Goal: Task Accomplishment & Management: Use online tool/utility

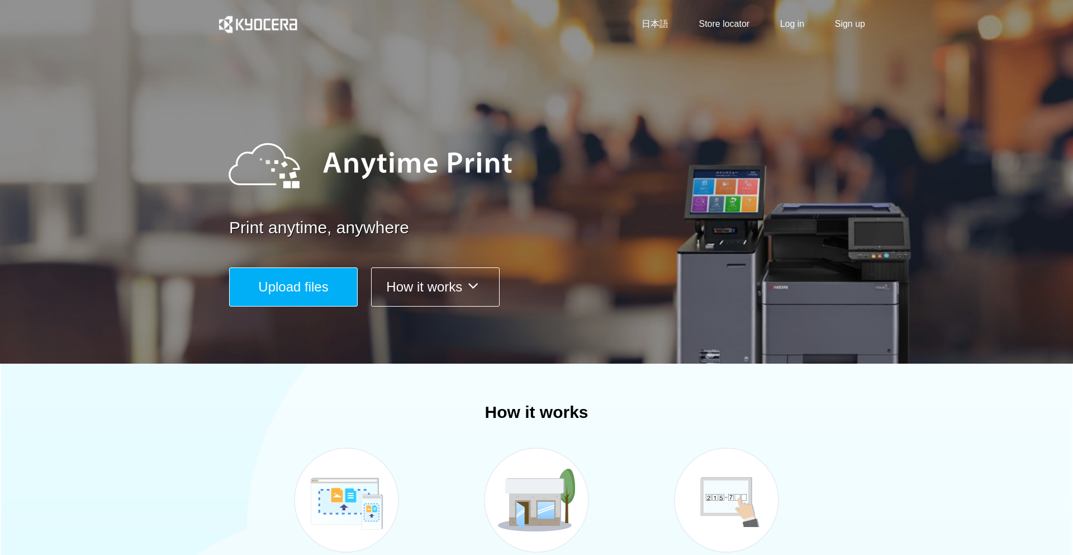
click at [327, 296] on button "Upload files" at bounding box center [293, 286] width 129 height 39
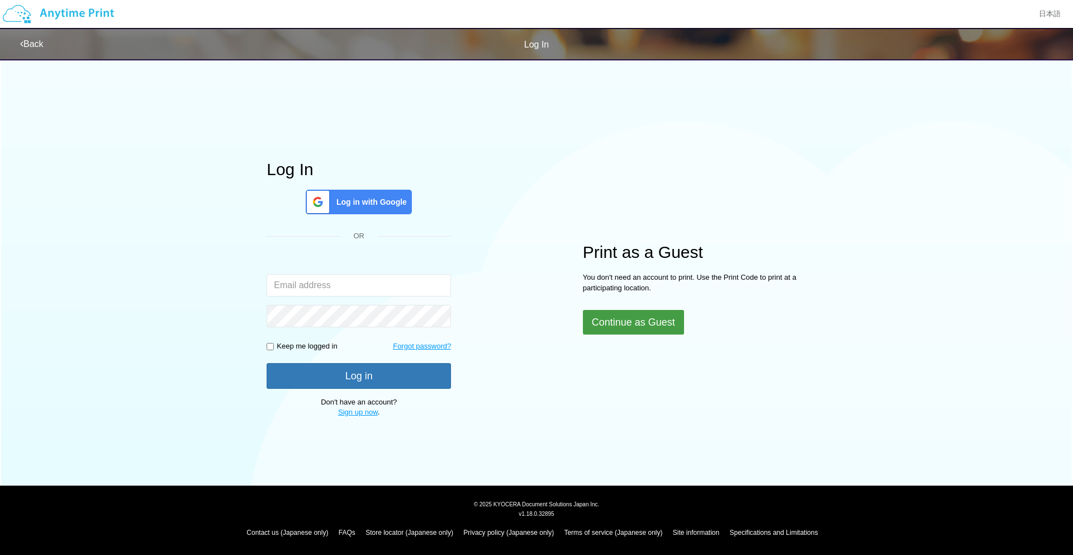
click at [648, 327] on button "Continue as Guest" at bounding box center [633, 322] width 101 height 25
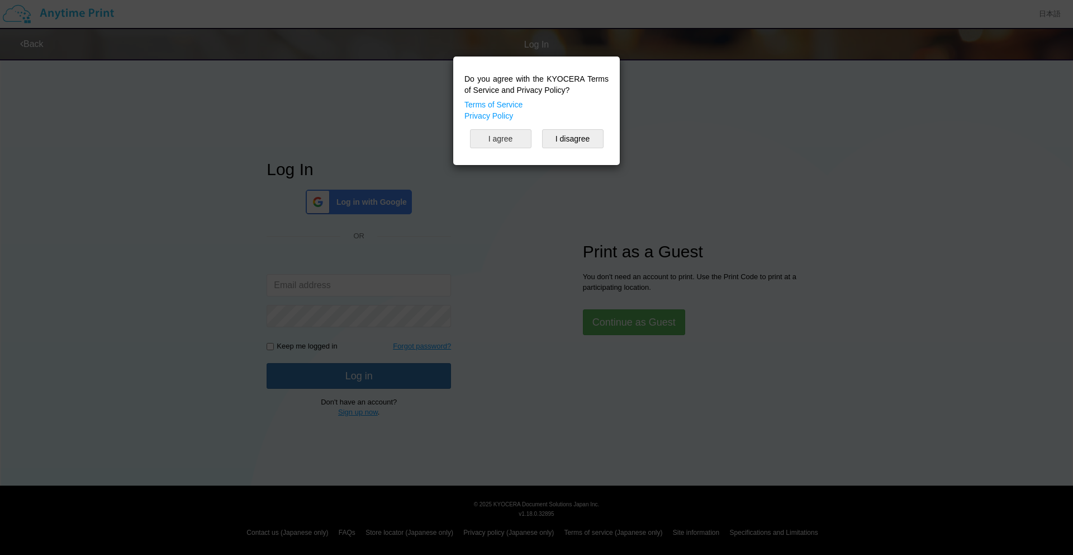
click at [517, 135] on button "I agree" at bounding box center [500, 138] width 61 height 19
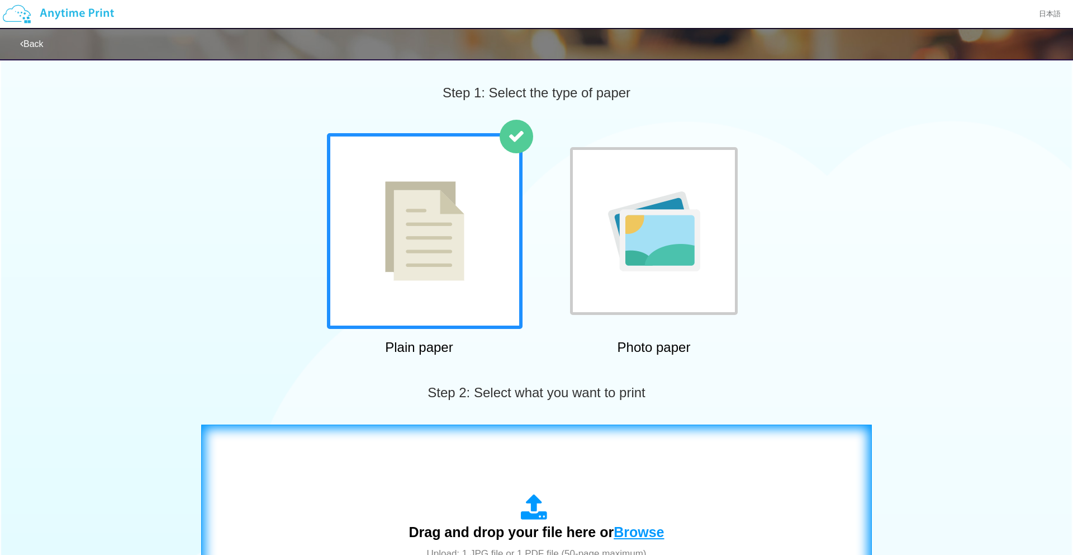
click at [638, 536] on span "Browse" at bounding box center [639, 532] width 50 height 16
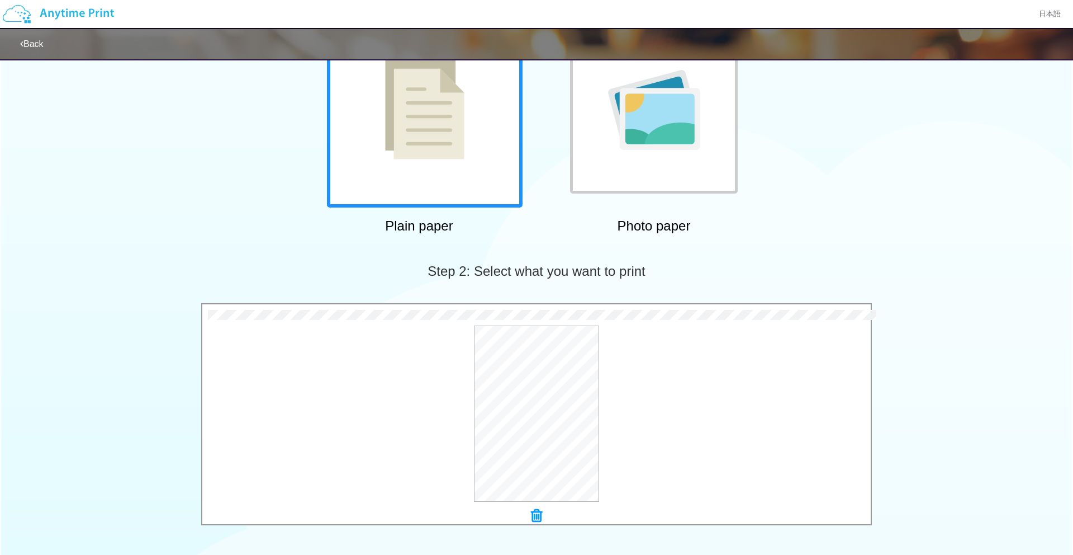
scroll to position [296, 0]
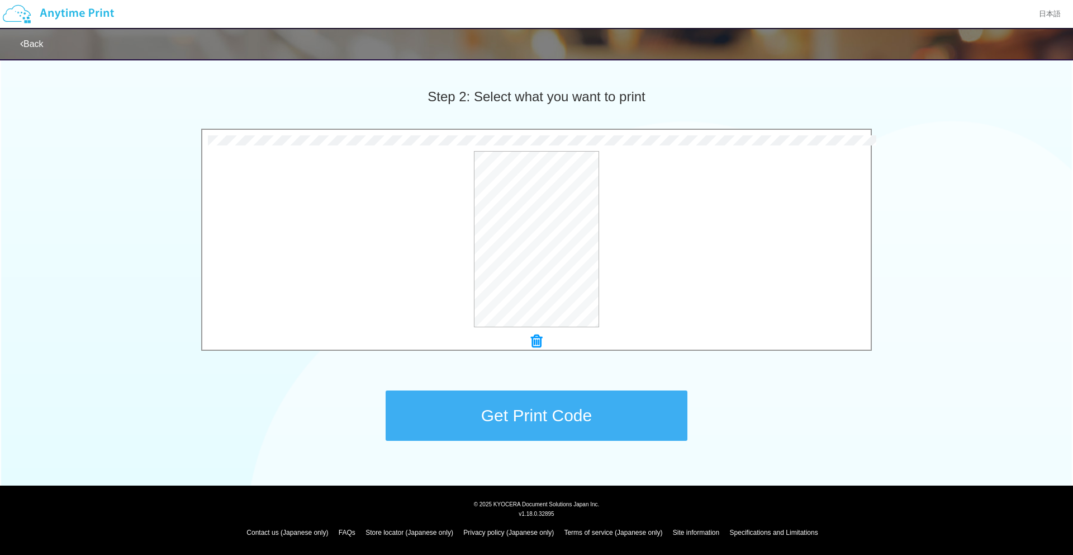
click at [599, 414] on button "Get Print Code" at bounding box center [537, 415] width 302 height 50
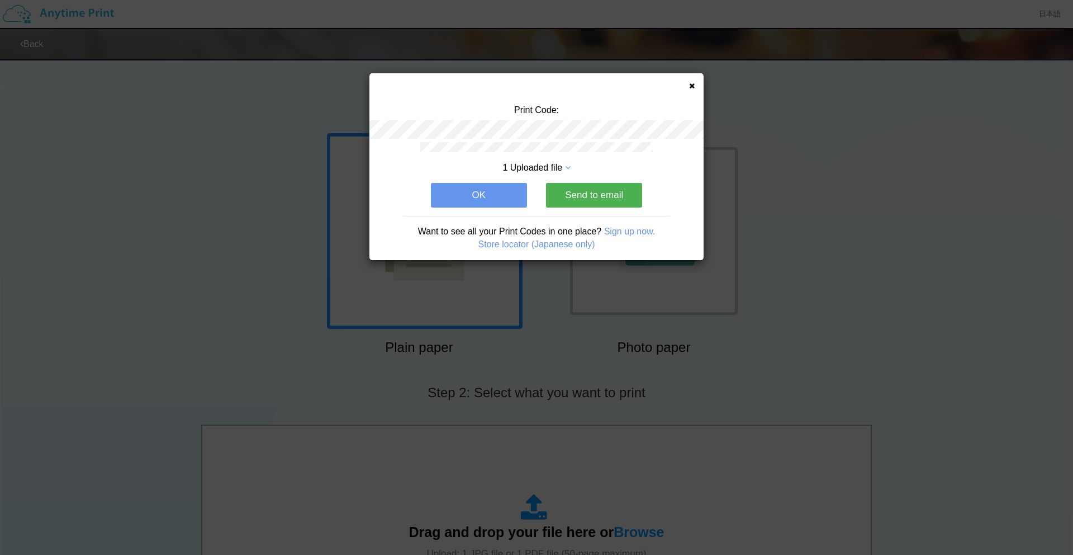
click at [510, 193] on button "OK" at bounding box center [479, 195] width 96 height 25
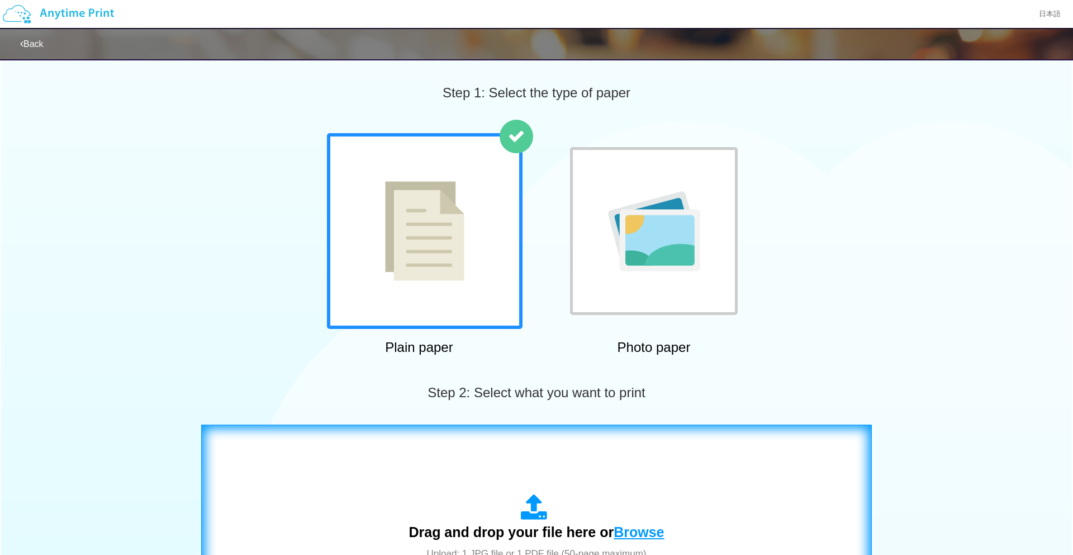
click at [629, 534] on span "Browse" at bounding box center [639, 532] width 50 height 16
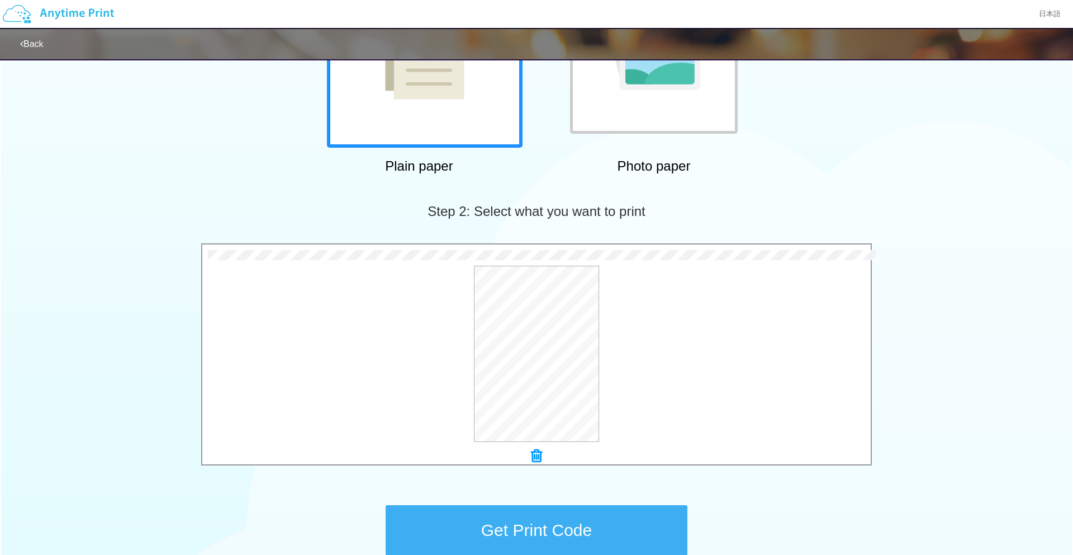
scroll to position [296, 0]
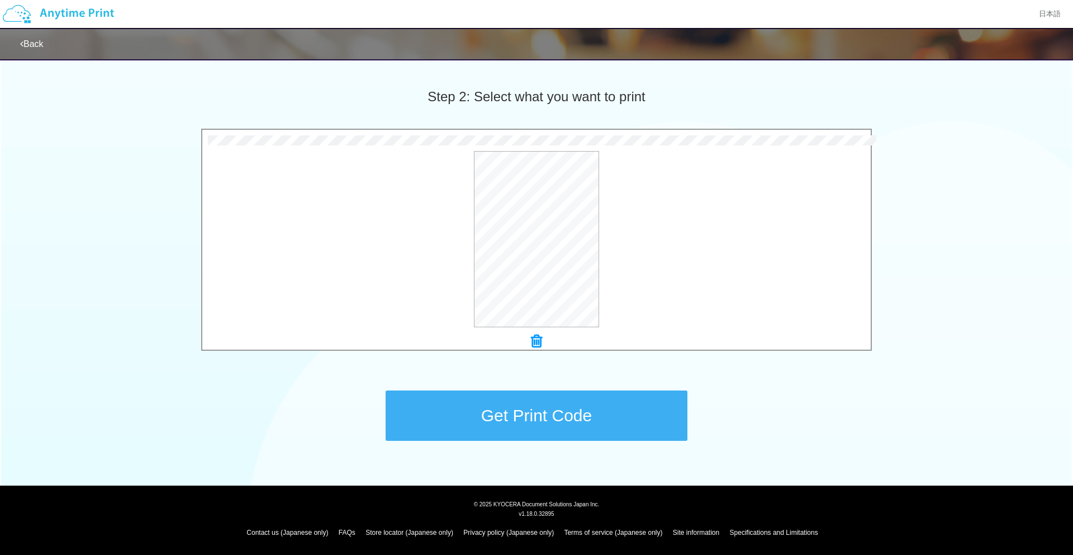
click at [602, 414] on button "Get Print Code" at bounding box center [537, 415] width 302 height 50
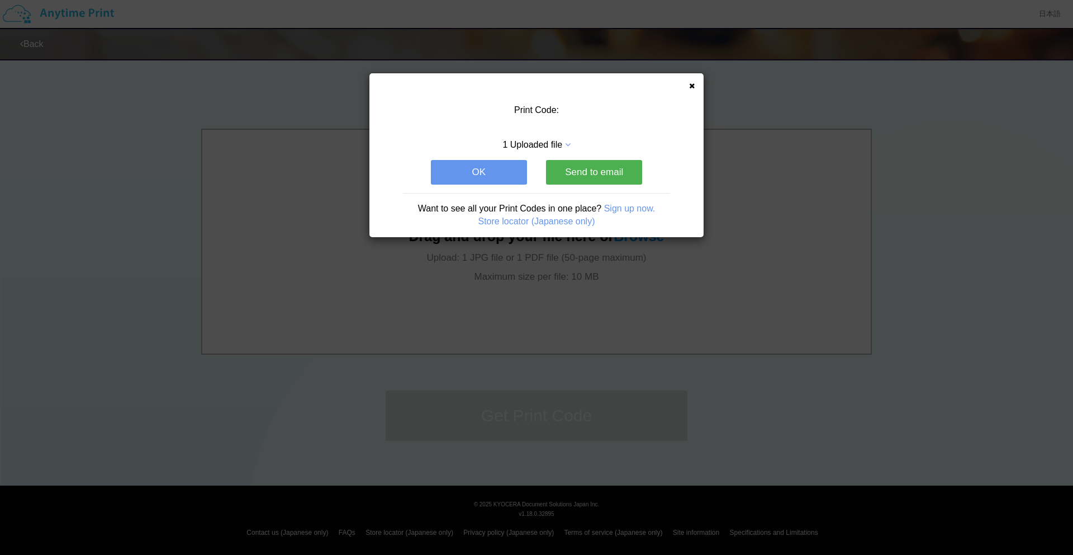
scroll to position [0, 0]
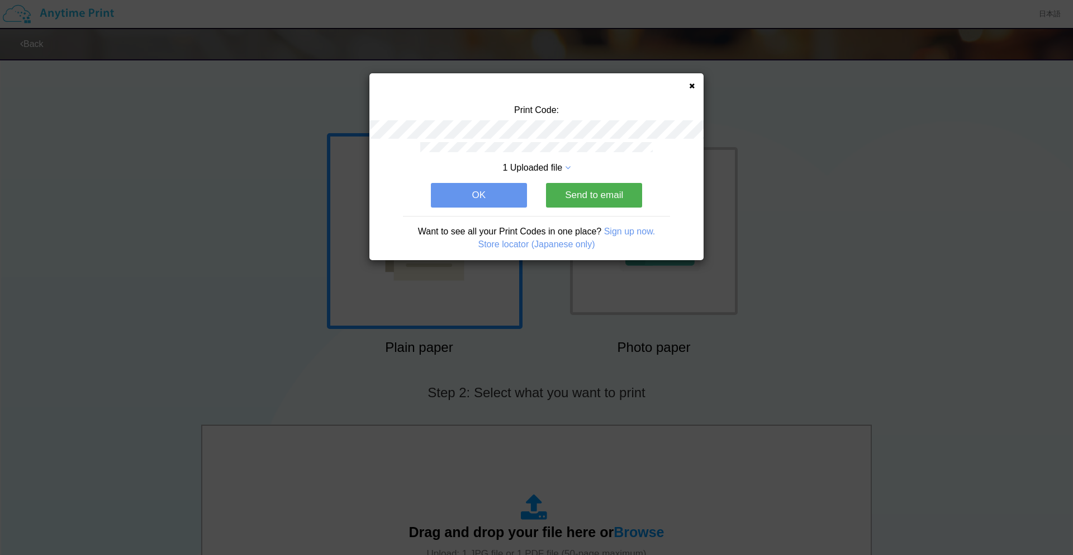
click at [495, 192] on button "OK" at bounding box center [479, 195] width 96 height 25
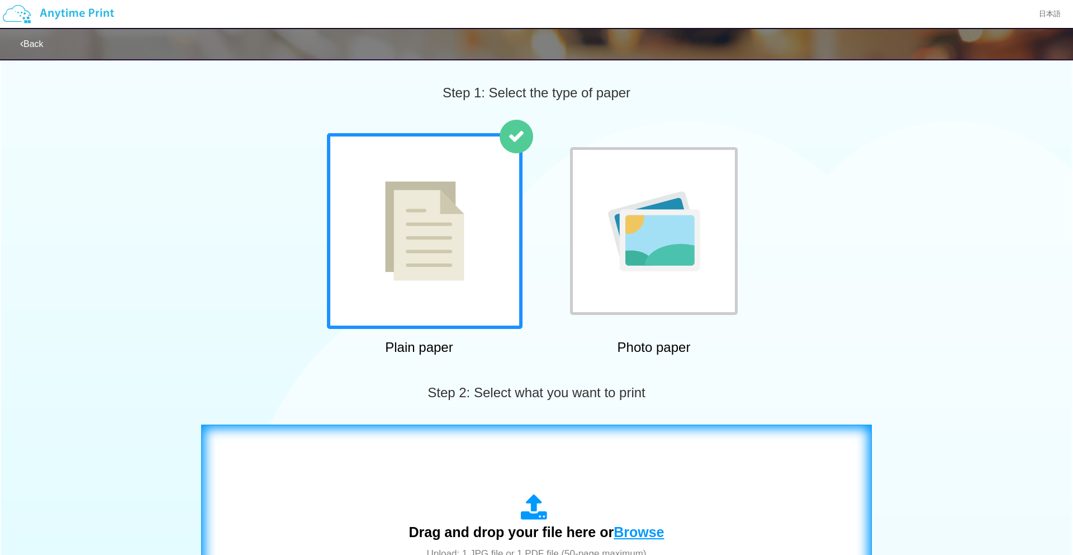
click at [633, 533] on span "Browse" at bounding box center [639, 532] width 50 height 16
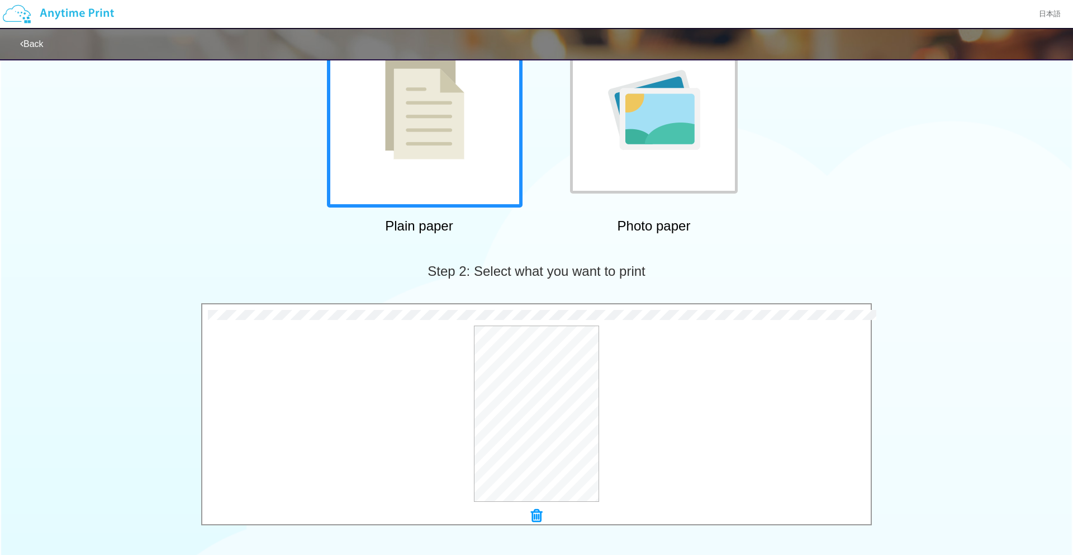
scroll to position [296, 0]
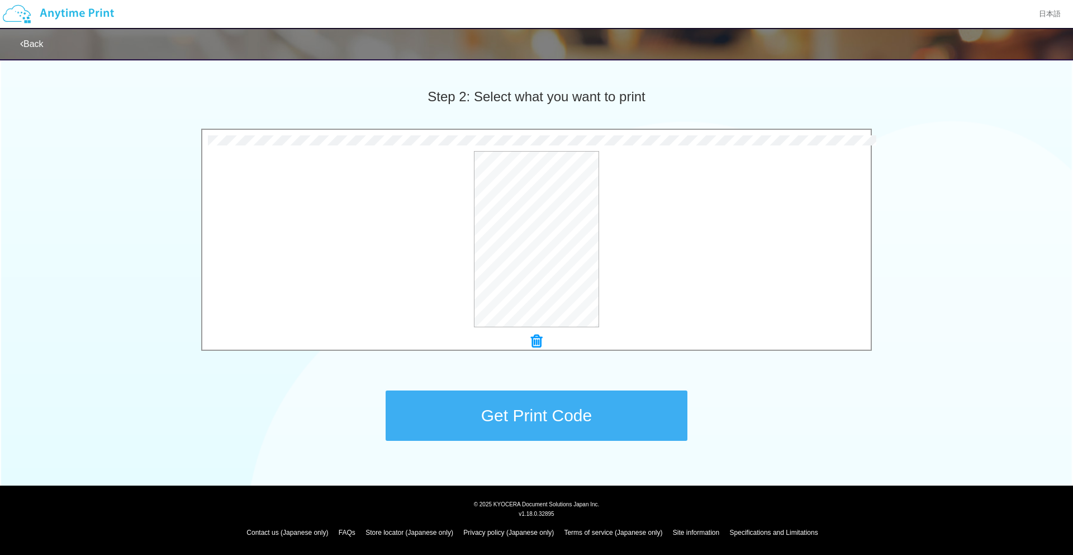
click at [567, 412] on button "Get Print Code" at bounding box center [537, 415] width 302 height 50
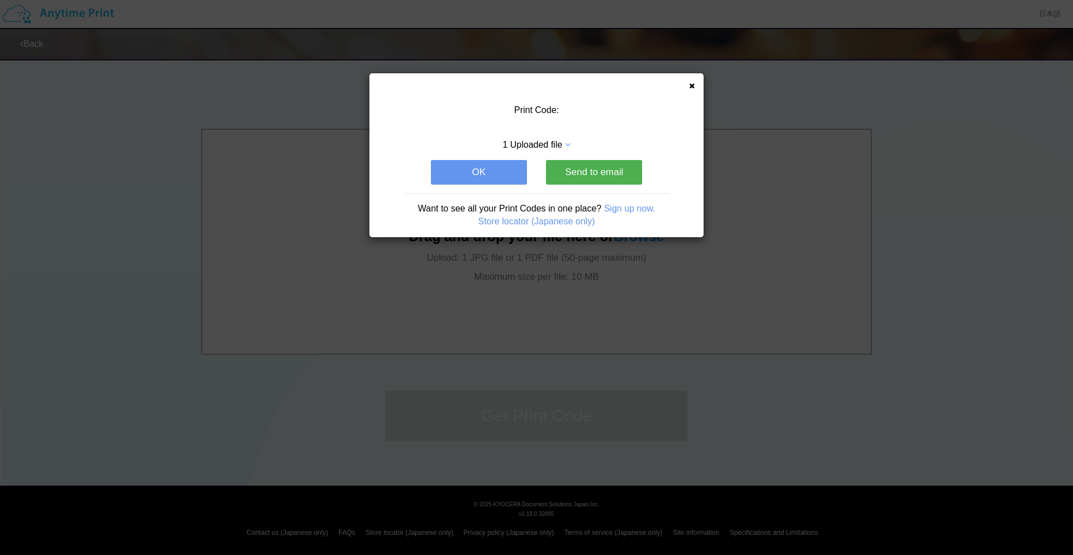
scroll to position [0, 0]
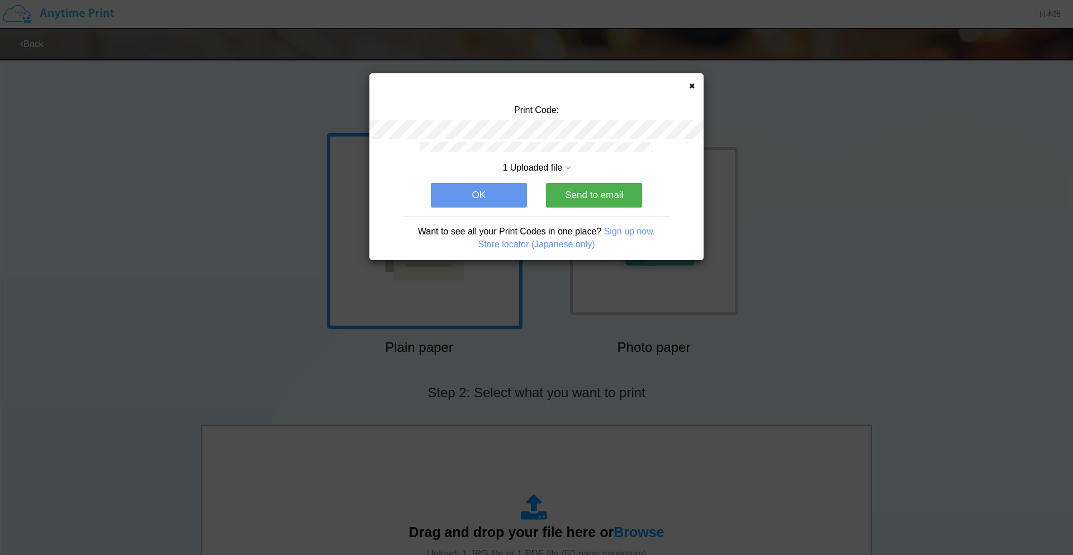
click at [507, 189] on button "OK" at bounding box center [479, 195] width 96 height 25
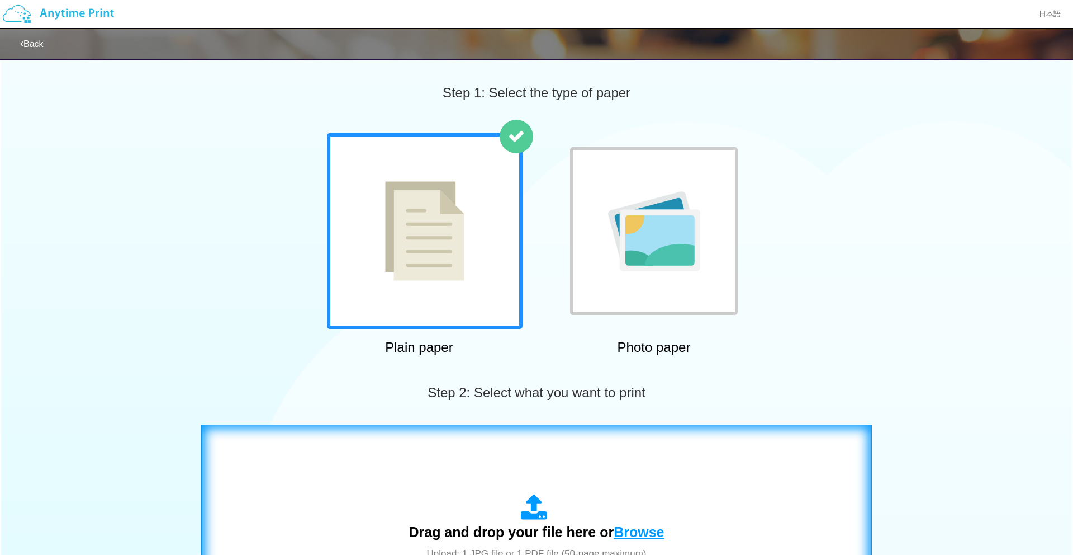
click at [645, 529] on span "Browse" at bounding box center [639, 532] width 50 height 16
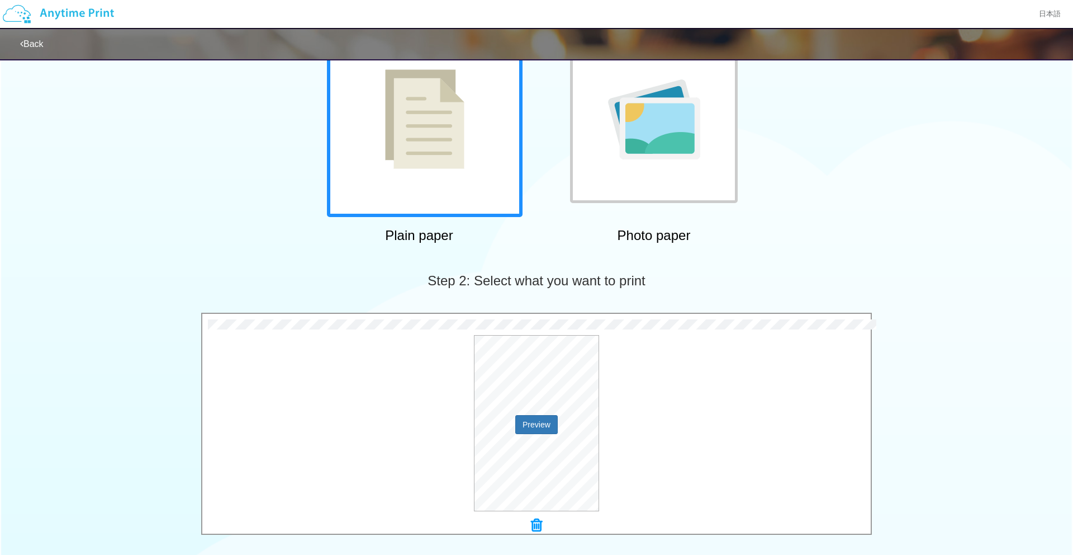
scroll to position [296, 0]
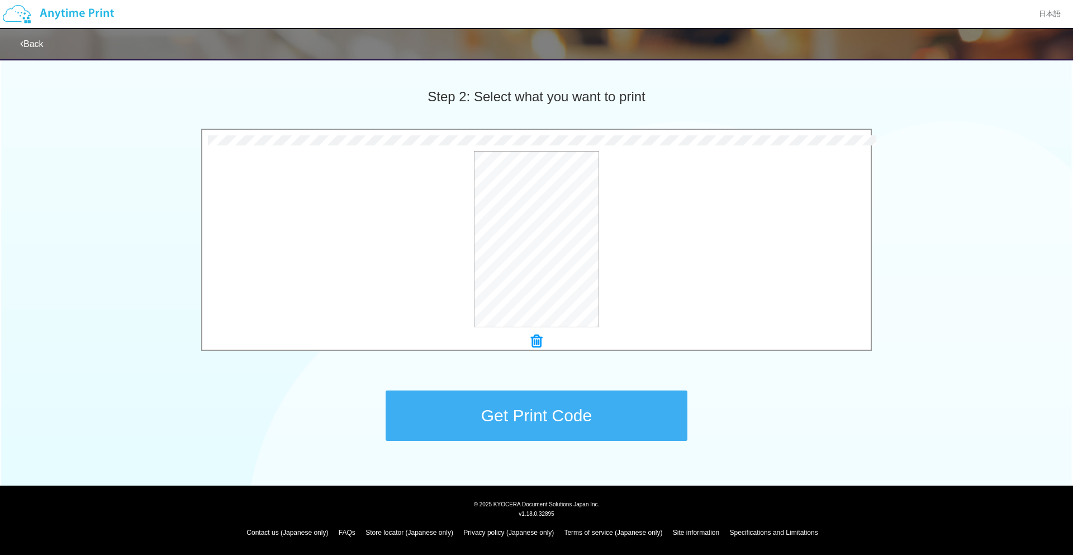
click at [568, 416] on button "Get Print Code" at bounding box center [537, 415] width 302 height 50
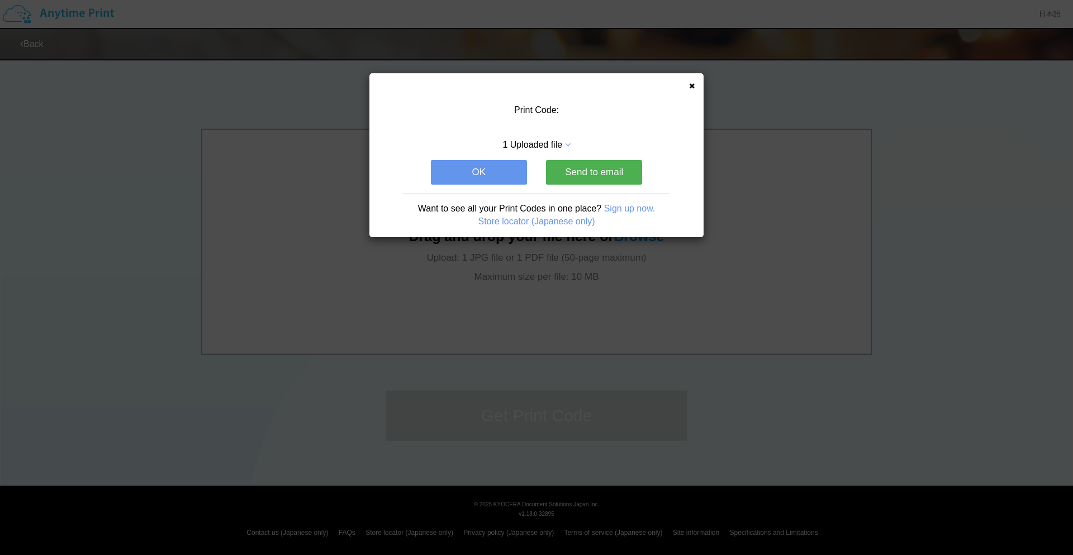
scroll to position [0, 0]
